Goal: Task Accomplishment & Management: Manage account settings

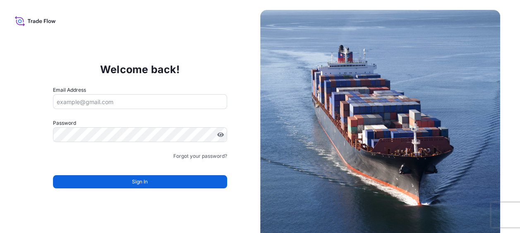
type input "Jeannie.Nickerson+HJbaker@wtwco.com"
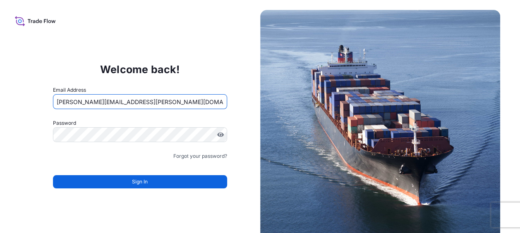
click at [180, 101] on input "Jeannie.Nickerson+HJbaker@wtwco.com" at bounding box center [140, 101] width 174 height 15
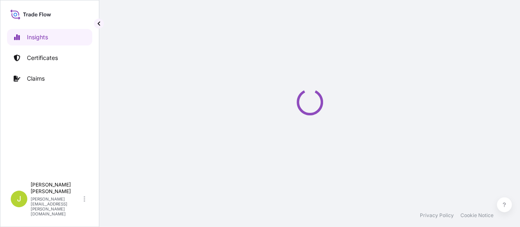
select select "2025"
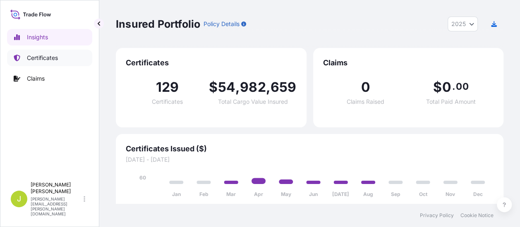
click at [50, 57] on p "Certificates" at bounding box center [42, 58] width 31 height 8
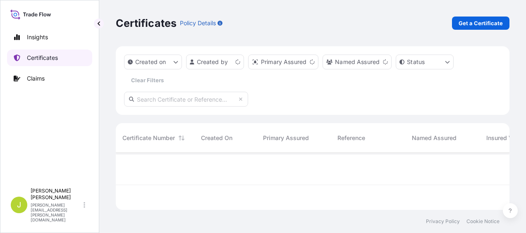
scroll to position [55, 387]
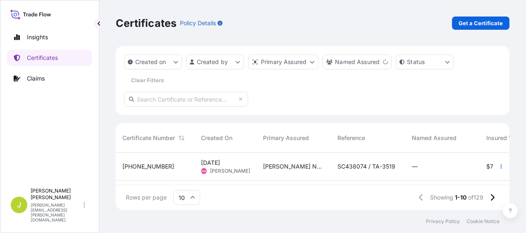
click at [136, 166] on span "31733-109-2" at bounding box center [148, 167] width 52 height 8
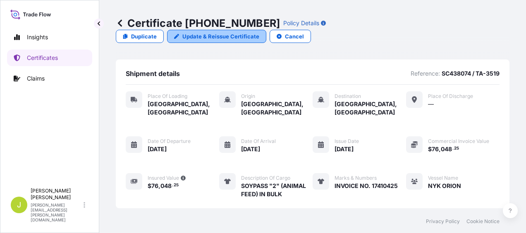
click at [259, 32] on p "Update & Reissue Certificate" at bounding box center [220, 36] width 77 height 8
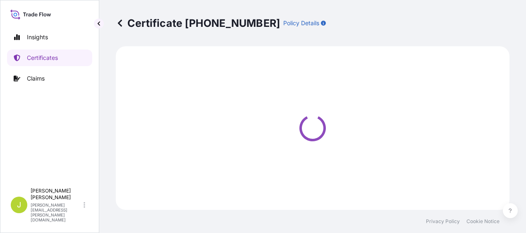
select select "Road / [GEOGRAPHIC_DATA]"
select select "Sea"
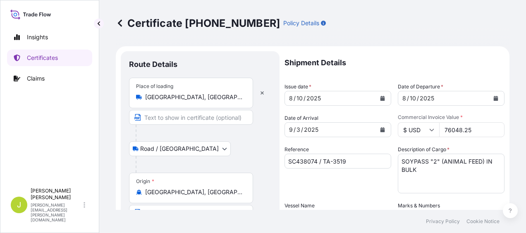
select select "31733"
drag, startPoint x: 472, startPoint y: 128, endPoint x: 393, endPoint y: 128, distance: 78.6
click at [393, 128] on div "Shipment Details Issue date * 8 / 10 / 2025 Date of Departure * 8 / 10 / 2025 D…" at bounding box center [395, 216] width 220 height 331
type input "76048.25"
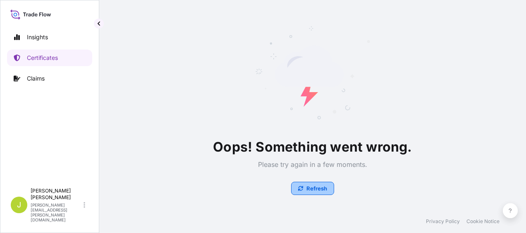
click at [318, 188] on p "Refresh" at bounding box center [317, 189] width 21 height 8
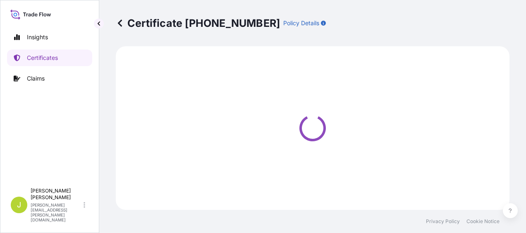
select select "Road / [GEOGRAPHIC_DATA]"
select select "Sea"
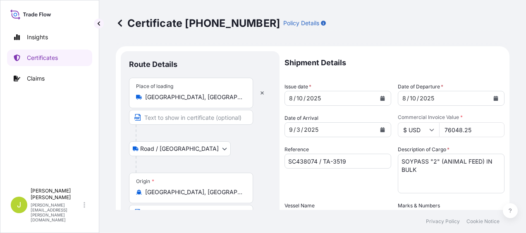
select select "31733"
drag, startPoint x: 475, startPoint y: 129, endPoint x: 424, endPoint y: 128, distance: 51.7
click at [424, 128] on div "$ USD 76048.25" at bounding box center [451, 129] width 107 height 15
paste input "6"
click at [469, 129] on input "76048.26" at bounding box center [471, 129] width 65 height 15
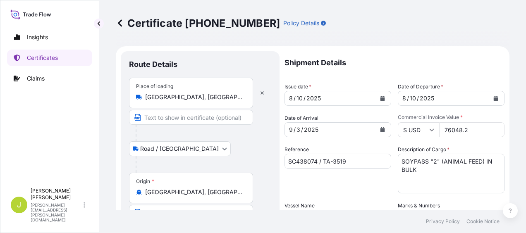
type input "76048.25"
click at [481, 149] on div "Description of Cargo * SOYPASS "2" (ANIMAL FEED) IN BULK" at bounding box center [451, 170] width 107 height 48
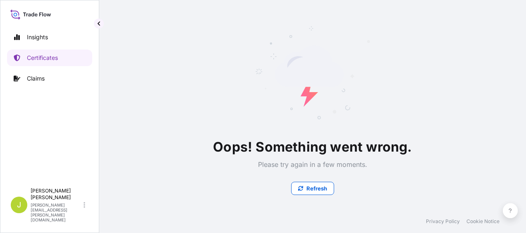
click at [467, 194] on div "Oops! Something went wrong. Please try again in a few moments. Refresh" at bounding box center [313, 105] width 394 height 210
click at [315, 187] on p "Refresh" at bounding box center [317, 189] width 21 height 8
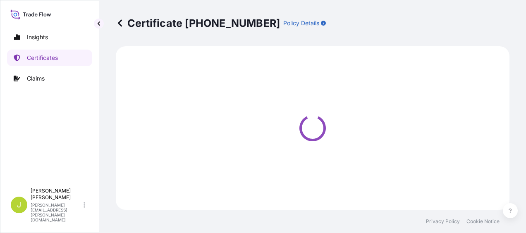
select select "Road / [GEOGRAPHIC_DATA]"
select select "Sea"
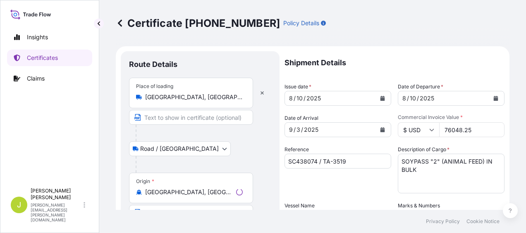
select select "31733"
drag, startPoint x: 470, startPoint y: 131, endPoint x: 417, endPoint y: 131, distance: 53.4
click at [417, 131] on div "$ USD 76048.25" at bounding box center [451, 129] width 107 height 15
paste input "6"
type input "76048.25"
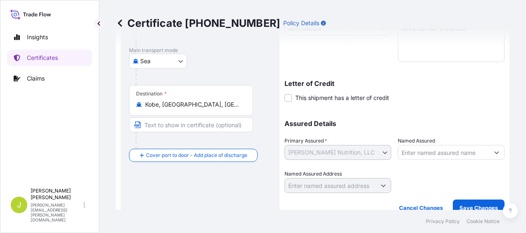
scroll to position [200, 0]
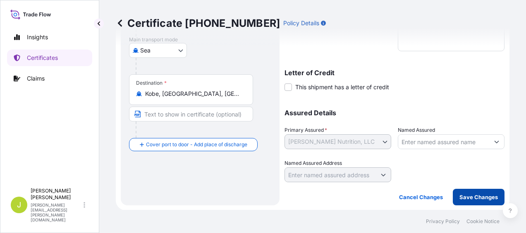
click at [477, 194] on p "Save Changes" at bounding box center [479, 197] width 38 height 8
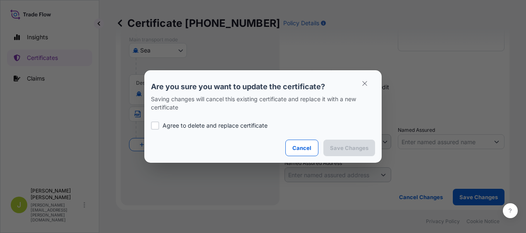
click at [154, 125] on div at bounding box center [155, 126] width 8 height 8
checkbox input "true"
click at [339, 144] on button "Save Changes" at bounding box center [350, 148] width 52 height 17
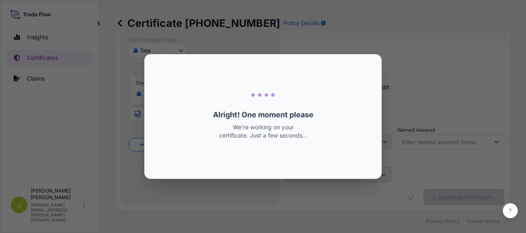
scroll to position [0, 0]
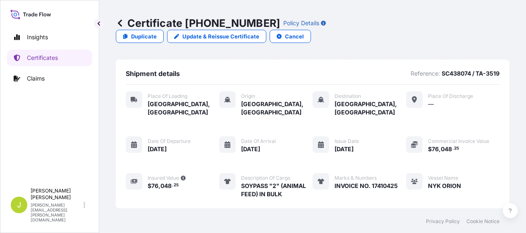
click at [185, 176] on icon "button" at bounding box center [183, 178] width 5 height 5
click at [131, 179] on icon at bounding box center [134, 181] width 7 height 5
click at [134, 178] on icon at bounding box center [134, 181] width 7 height 7
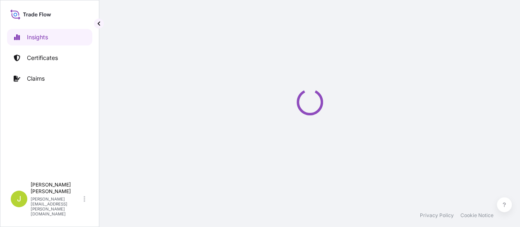
select select "2025"
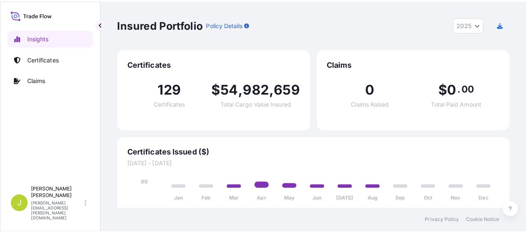
scroll to position [3, 0]
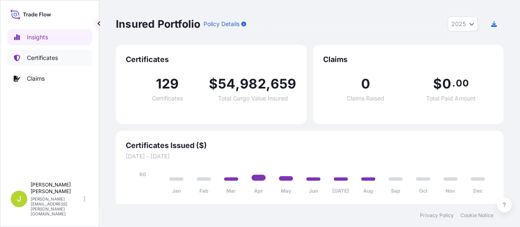
click at [40, 57] on p "Certificates" at bounding box center [42, 58] width 31 height 8
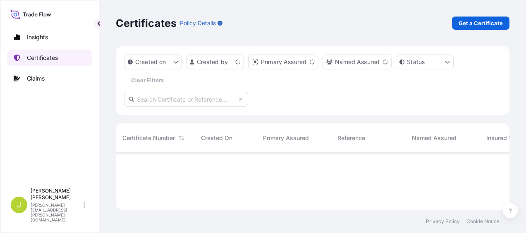
scroll to position [55, 387]
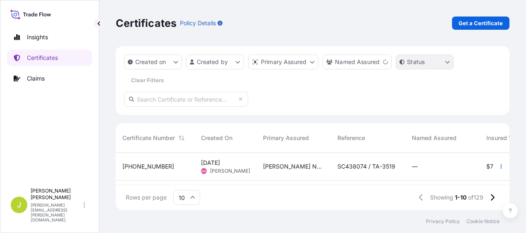
click at [450, 63] on html "Insights Certificates Claims J Jeannie Nickerson jeannie.nickerson@wtwco.com Ce…" at bounding box center [263, 116] width 526 height 233
click at [498, 59] on html "Insights Certificates Claims J Jeannie Nickerson jeannie.nickerson@wtwco.com Ce…" at bounding box center [263, 116] width 526 height 233
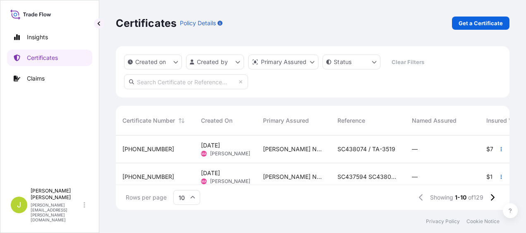
scroll to position [73, 387]
click at [499, 149] on icon "button" at bounding box center [501, 149] width 5 height 5
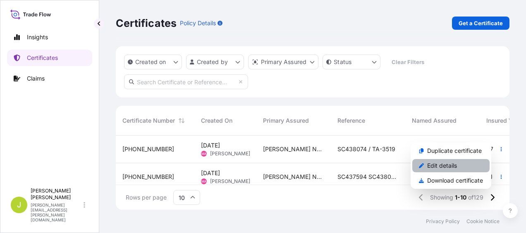
click at [442, 166] on p "Edit details" at bounding box center [442, 166] width 30 height 8
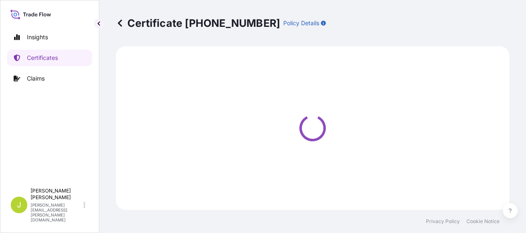
select select "Road / Inland"
select select "Sea"
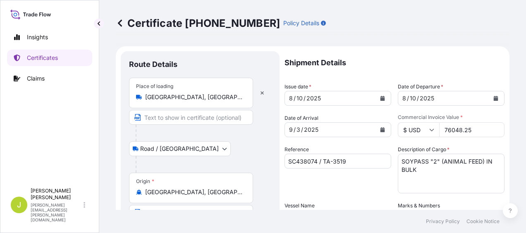
select select "31733"
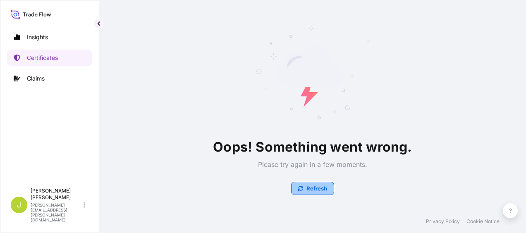
click at [320, 189] on p "Refresh" at bounding box center [317, 189] width 21 height 8
